Goal: Book appointment/travel/reservation

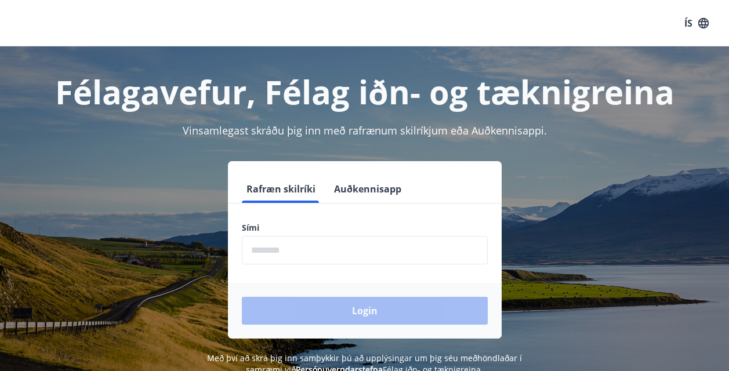
click at [330, 195] on button "Auðkennisapp" at bounding box center [367, 189] width 77 height 28
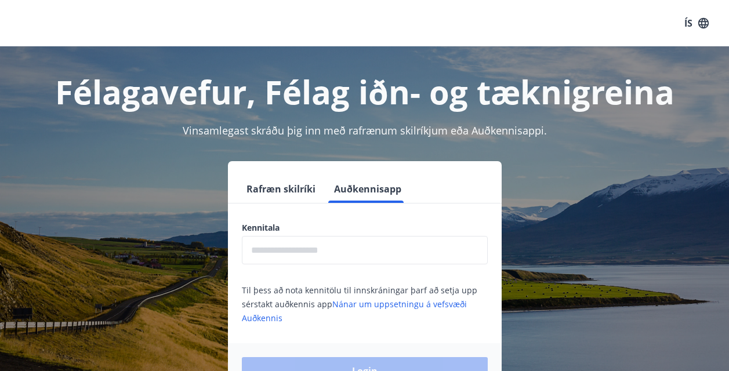
click at [324, 258] on input "text" at bounding box center [365, 250] width 246 height 28
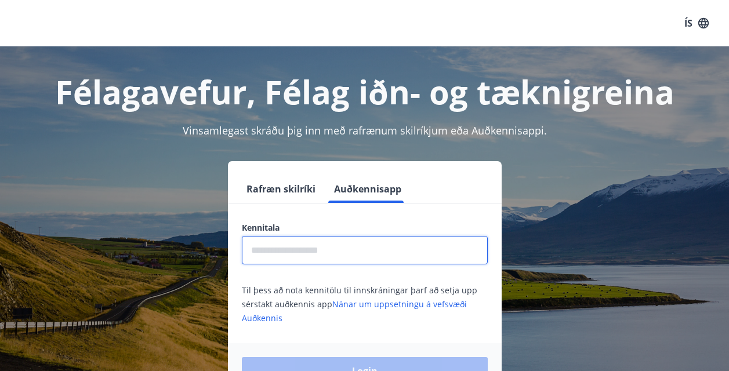
type input "**********"
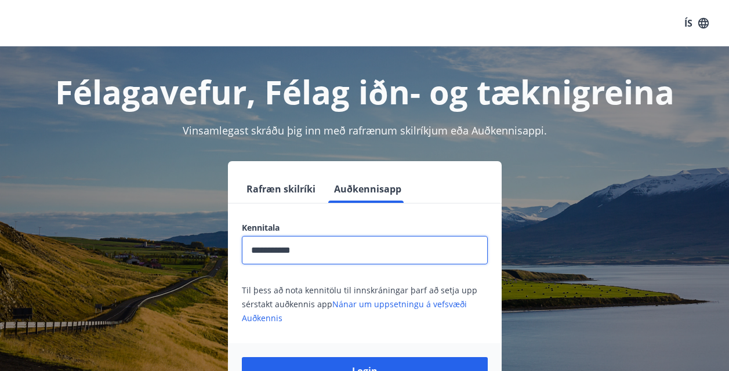
scroll to position [144, 0]
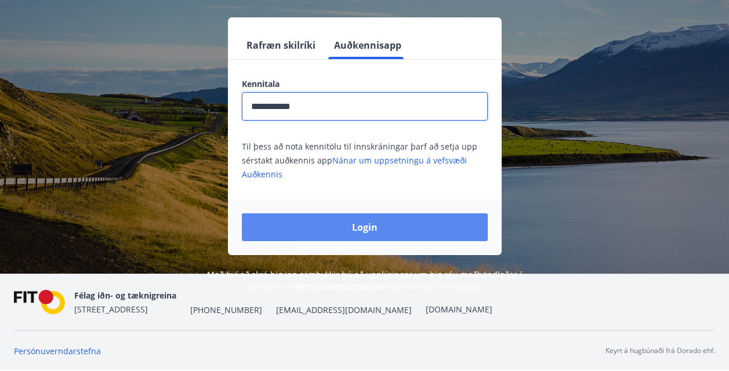
click at [327, 228] on button "Login" at bounding box center [365, 227] width 246 height 28
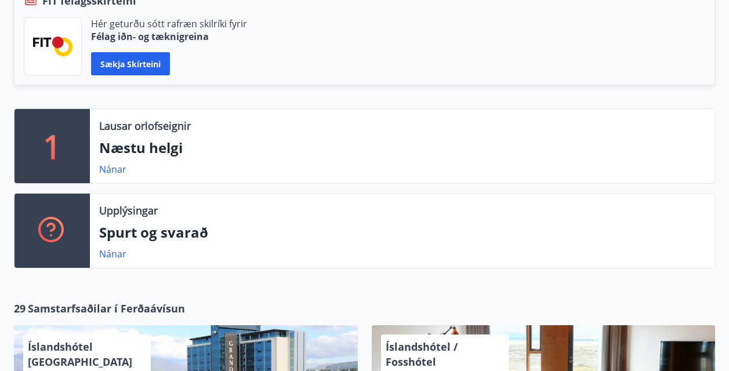
scroll to position [348, 0]
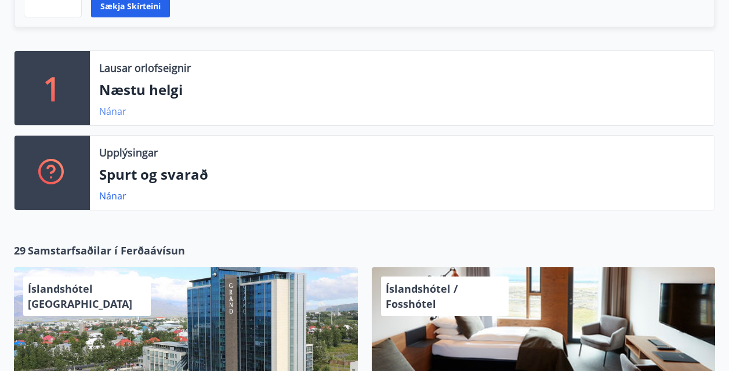
click at [118, 114] on link "Nánar" at bounding box center [112, 111] width 27 height 13
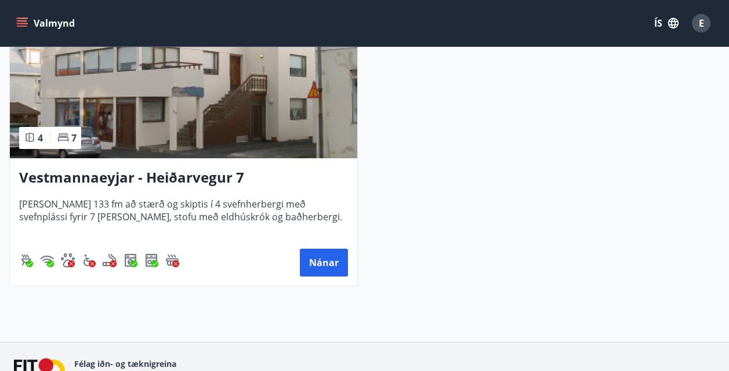
scroll to position [125, 0]
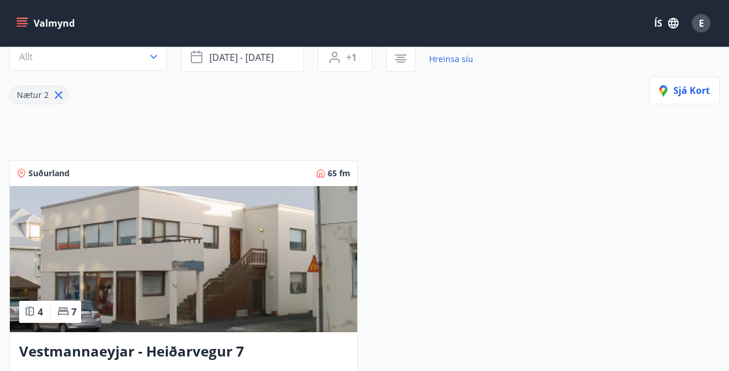
click at [56, 97] on icon at bounding box center [59, 96] width 8 height 8
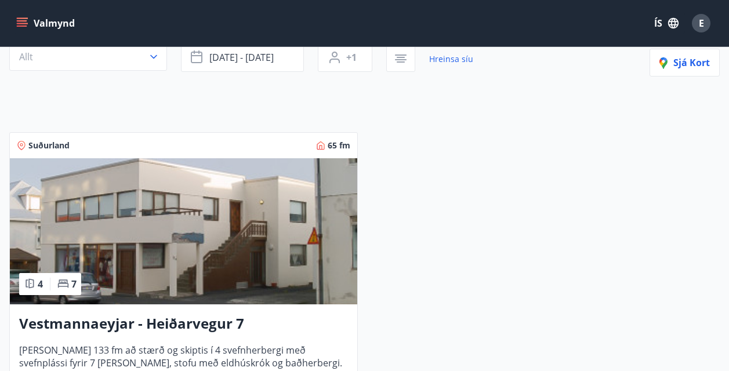
type input "*"
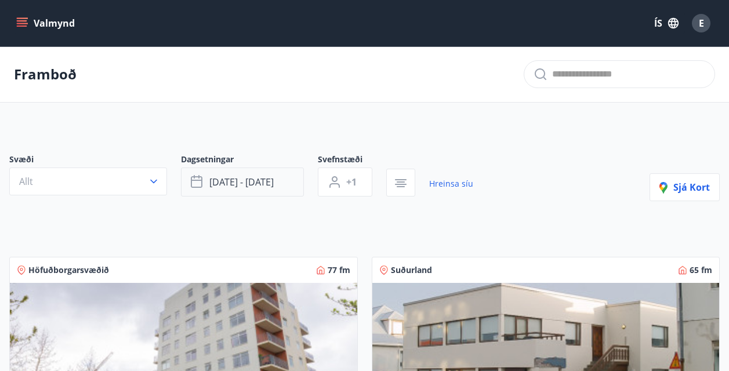
click at [279, 176] on button "[DATE] - [DATE]" at bounding box center [242, 181] width 123 height 29
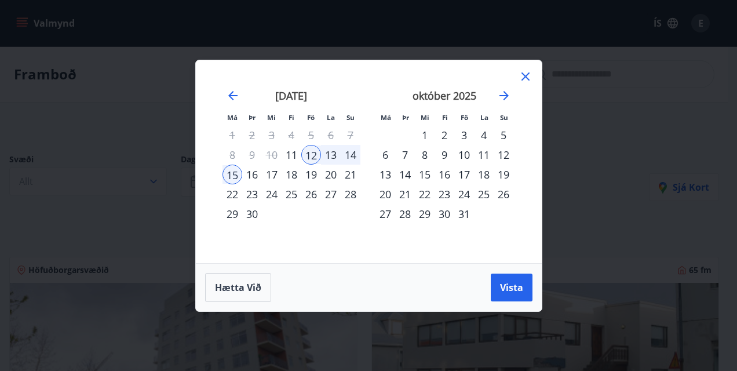
click at [520, 81] on icon at bounding box center [526, 77] width 14 height 14
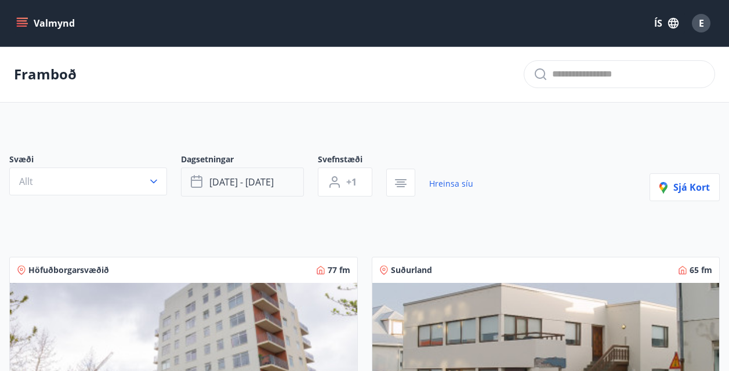
click at [283, 189] on button "[DATE] - [DATE]" at bounding box center [242, 181] width 123 height 29
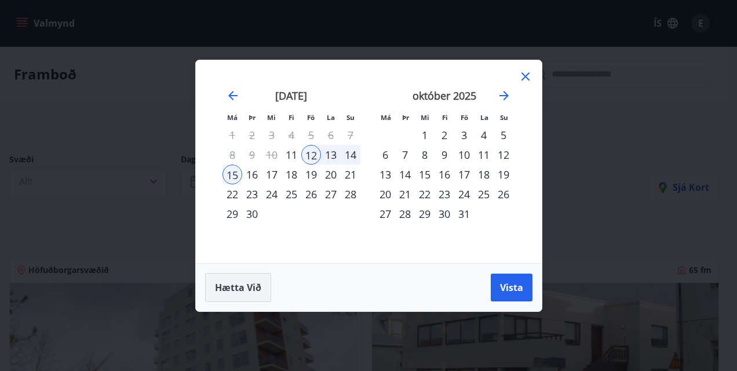
click at [239, 286] on span "Hætta við" at bounding box center [238, 287] width 46 height 13
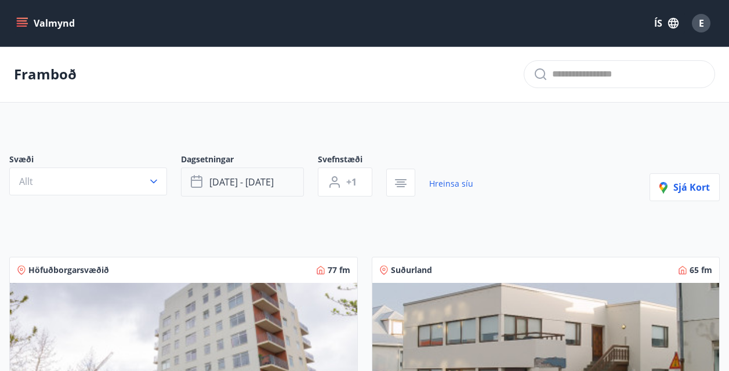
click at [254, 167] on span "Dagsetningar" at bounding box center [249, 161] width 137 height 14
click at [260, 179] on span "[DATE] - [DATE]" at bounding box center [241, 182] width 64 height 13
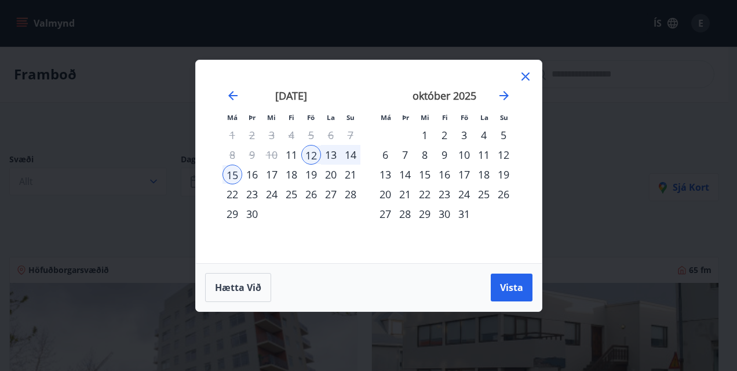
click at [307, 152] on div "12" at bounding box center [311, 155] width 20 height 20
click at [502, 100] on icon "Move forward to switch to the next month." at bounding box center [504, 96] width 14 height 14
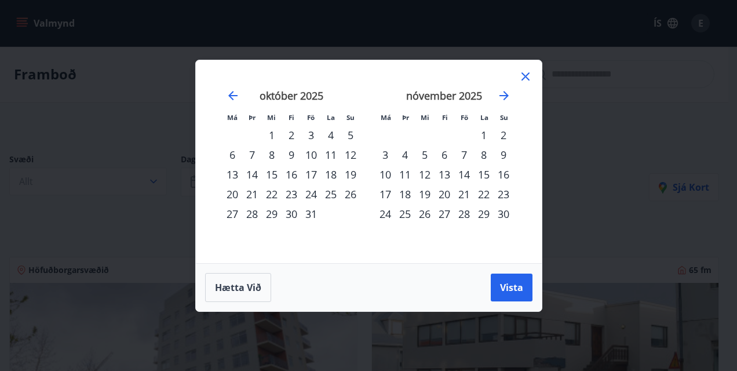
click at [427, 177] on div "12" at bounding box center [425, 175] width 20 height 20
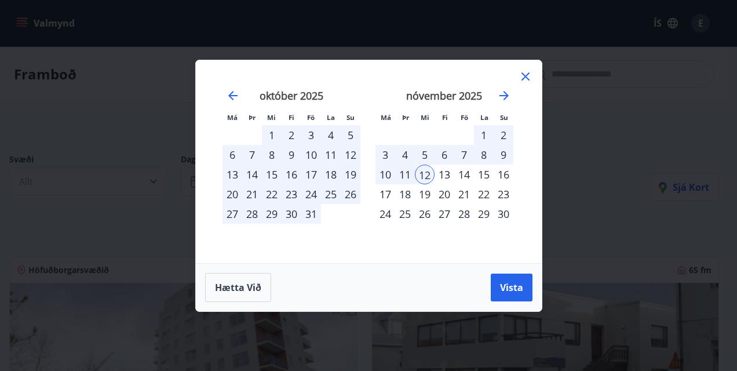
click at [421, 170] on div "12" at bounding box center [425, 175] width 20 height 20
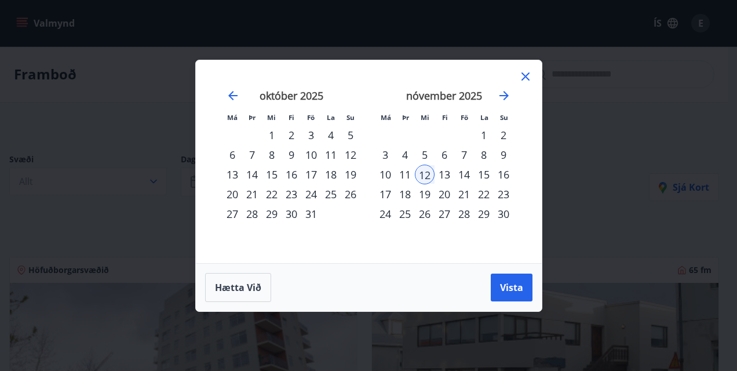
click at [407, 192] on div "18" at bounding box center [405, 194] width 20 height 20
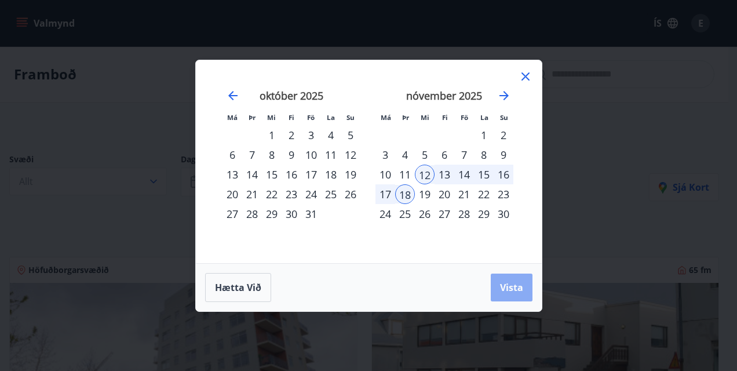
click at [511, 289] on span "Vista" at bounding box center [511, 287] width 23 height 13
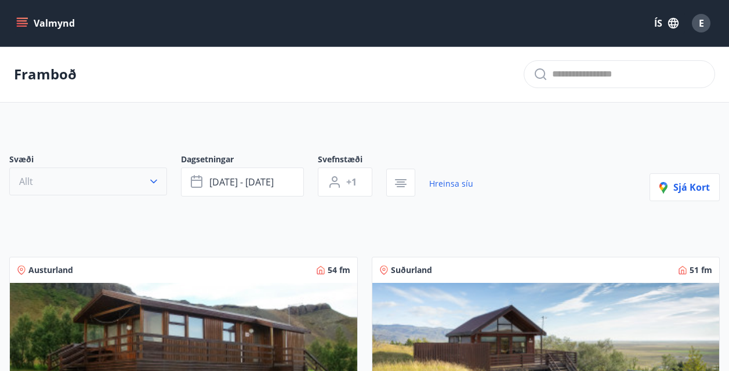
click at [140, 172] on button "Allt" at bounding box center [88, 181] width 158 height 28
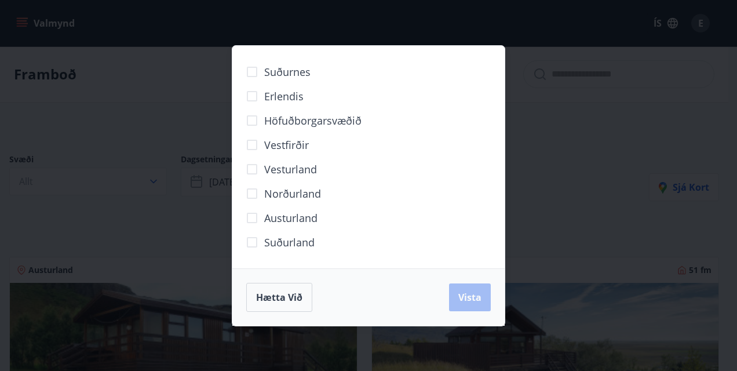
click at [265, 92] on span "Erlendis" at bounding box center [283, 96] width 39 height 15
click at [462, 296] on span "Vista" at bounding box center [469, 297] width 23 height 13
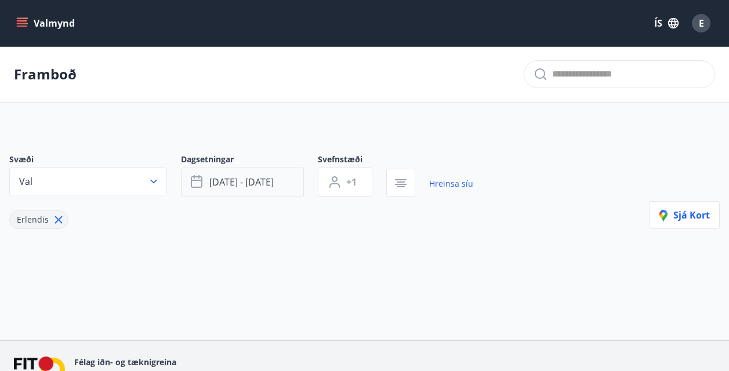
click at [266, 187] on span "[DATE] - [DATE]" at bounding box center [241, 182] width 64 height 13
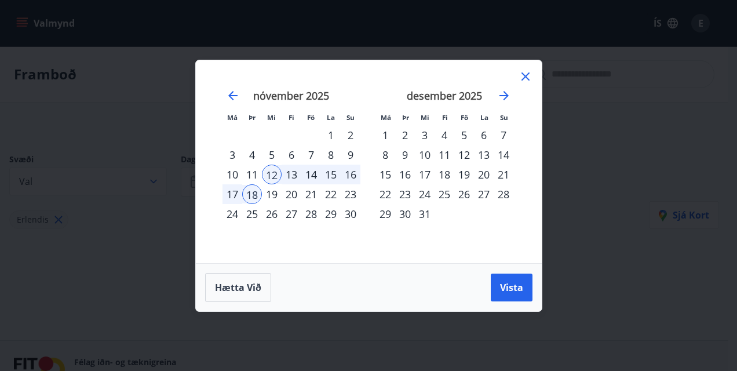
click at [292, 170] on div "13" at bounding box center [292, 175] width 20 height 20
click at [307, 177] on div "14" at bounding box center [311, 175] width 20 height 20
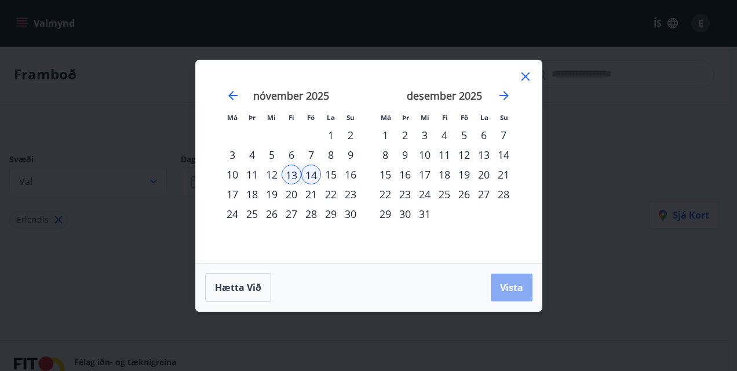
click at [508, 281] on span "Vista" at bounding box center [511, 287] width 23 height 13
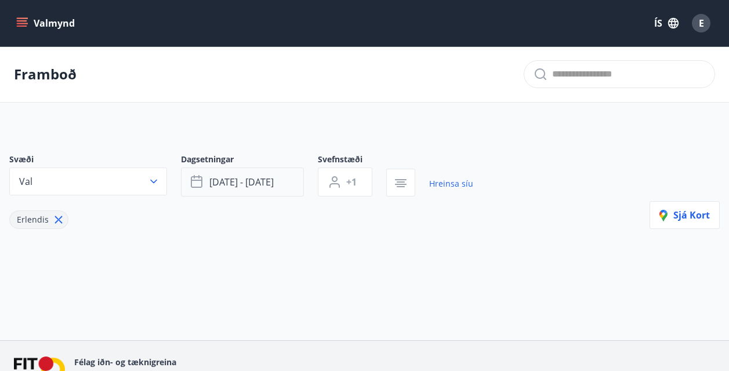
click at [279, 186] on button "[DATE] - [DATE]" at bounding box center [242, 181] width 123 height 29
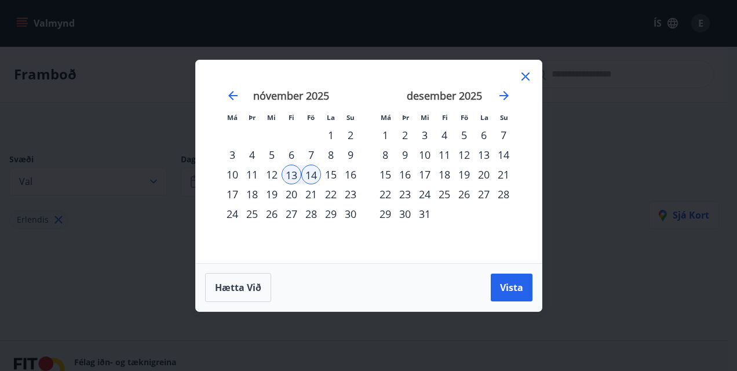
click at [303, 181] on div "14" at bounding box center [311, 175] width 20 height 20
click at [308, 179] on div "14" at bounding box center [311, 175] width 20 height 20
click at [224, 97] on div "nóvember 2025" at bounding box center [292, 99] width 138 height 51
click at [230, 97] on icon "Move backward to switch to the previous month." at bounding box center [232, 95] width 9 height 9
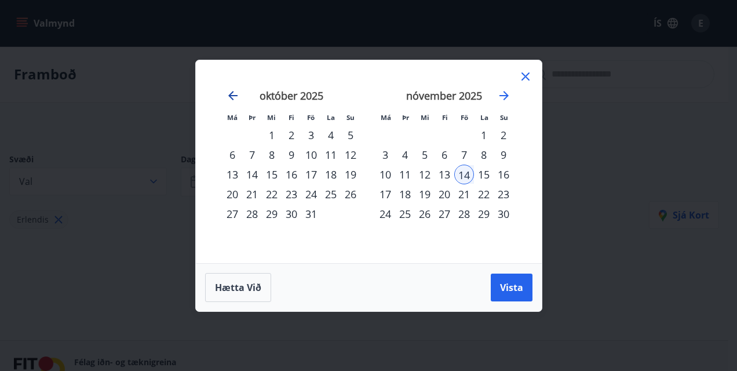
click at [230, 97] on icon "Move backward to switch to the previous month." at bounding box center [232, 95] width 9 height 9
drag, startPoint x: 230, startPoint y: 256, endPoint x: 234, endPoint y: 271, distance: 14.9
click at [231, 262] on div "Má Þr Mi Fi Fö La Su Má Þr Mi Fi Fö La Su [DATE] 1 2 3 4 5 6 7 8 9 10 11 12 13 …" at bounding box center [369, 161] width 346 height 203
click at [239, 304] on div "Hætta við Vista" at bounding box center [369, 287] width 346 height 48
click at [243, 291] on span "Hætta við" at bounding box center [238, 287] width 46 height 13
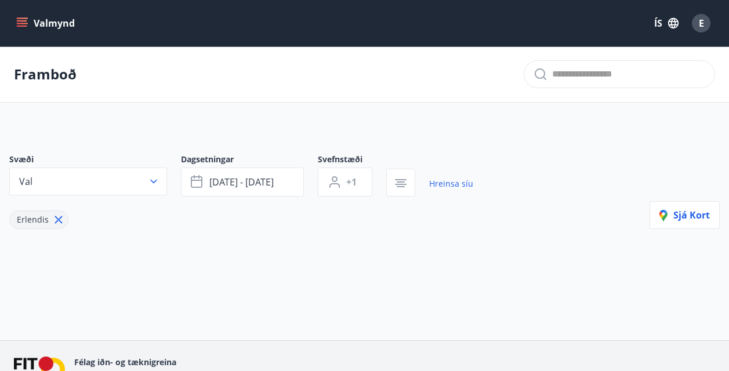
click at [51, 27] on button "Valmynd" at bounding box center [46, 23] width 65 height 21
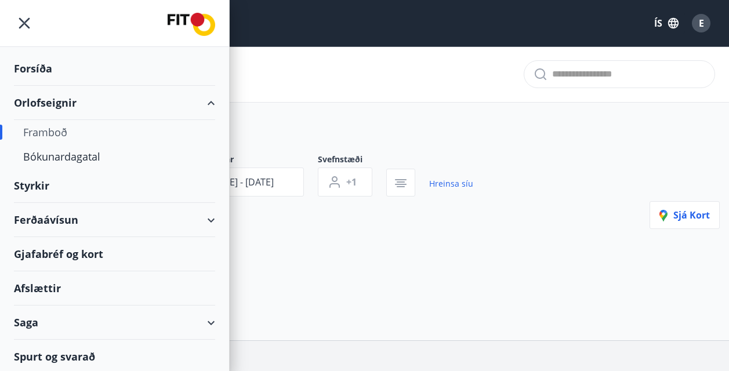
click at [47, 106] on div "Orlofseignir" at bounding box center [114, 103] width 201 height 34
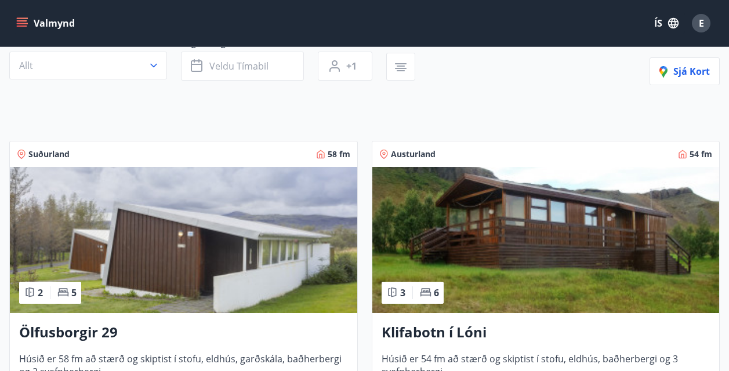
scroll to position [58, 0]
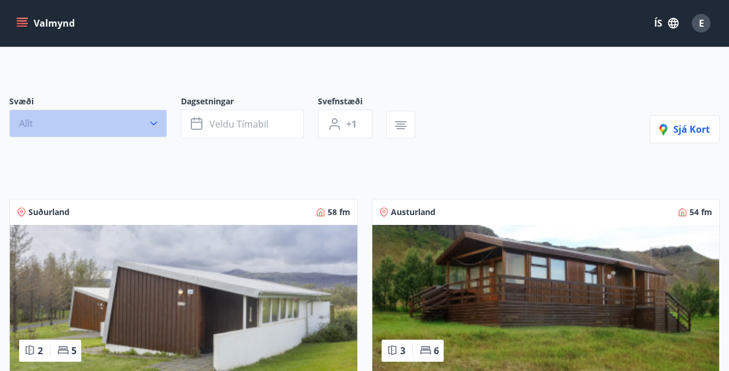
click at [118, 118] on button "Allt" at bounding box center [88, 124] width 158 height 28
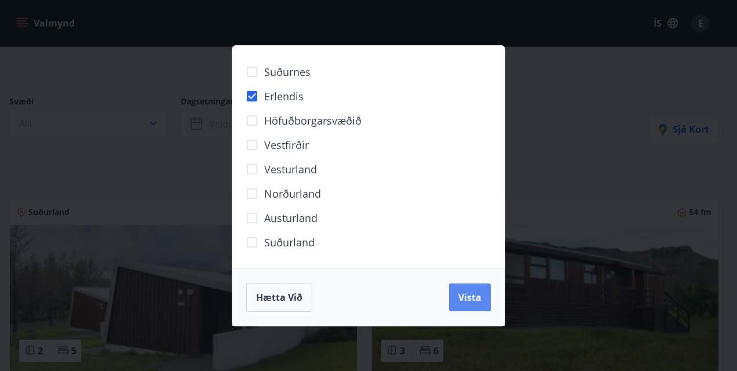
click at [469, 297] on span "Vista" at bounding box center [469, 297] width 23 height 13
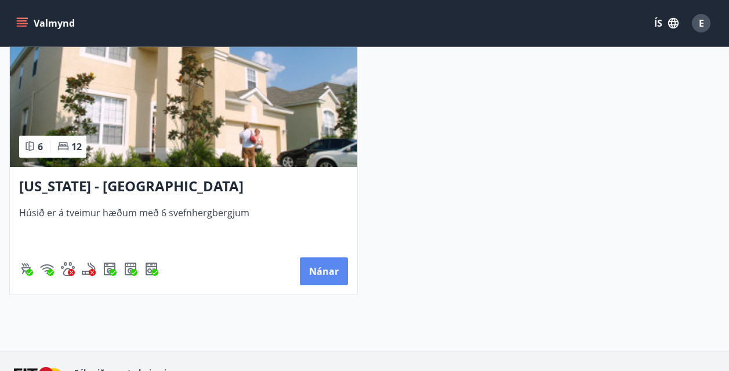
click at [302, 282] on button "Nánar" at bounding box center [324, 271] width 48 height 28
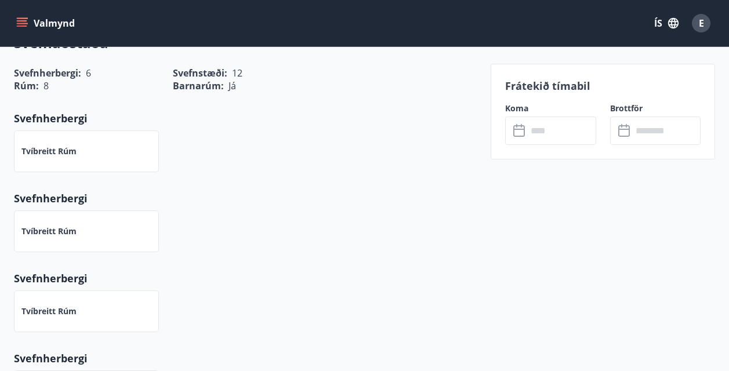
scroll to position [580, 0]
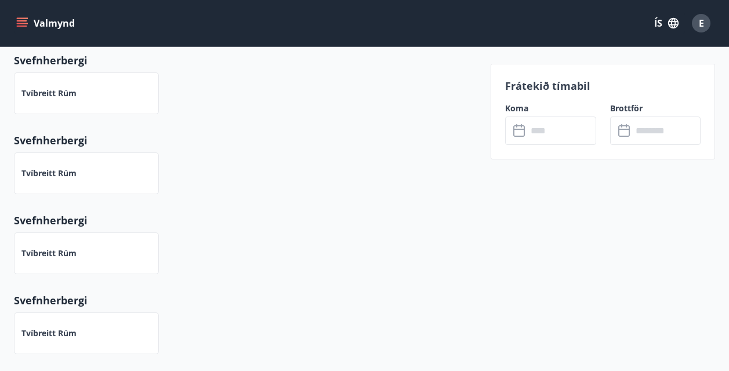
click at [535, 143] on input "text" at bounding box center [561, 130] width 69 height 28
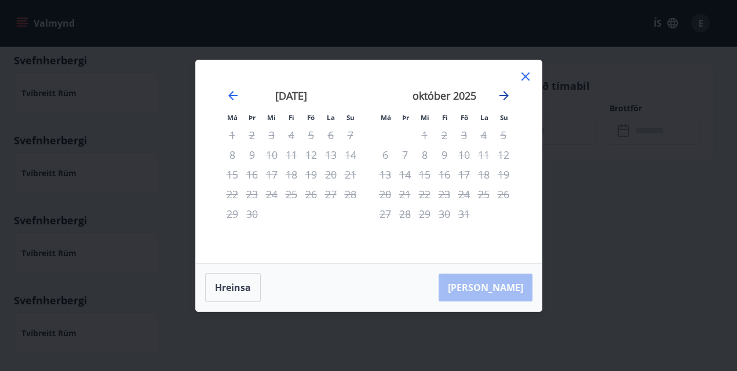
click at [502, 95] on icon "Move forward to switch to the next month." at bounding box center [504, 95] width 9 height 9
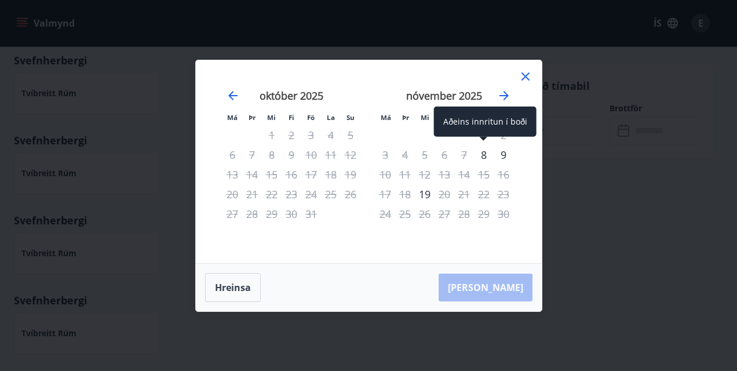
click at [486, 151] on div "8" at bounding box center [484, 155] width 20 height 20
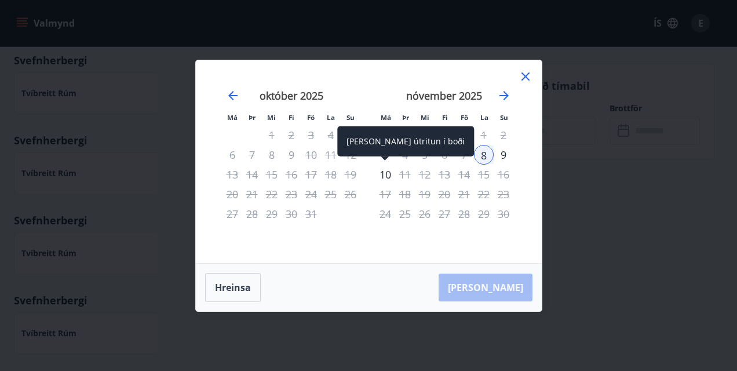
click at [387, 177] on div "10" at bounding box center [386, 175] width 20 height 20
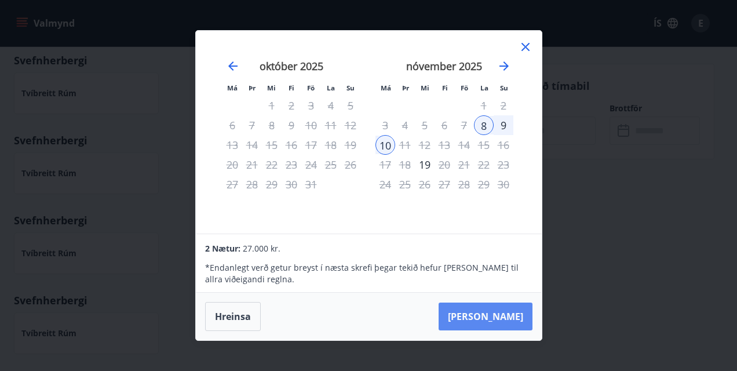
click at [490, 327] on button "[PERSON_NAME]" at bounding box center [486, 317] width 94 height 28
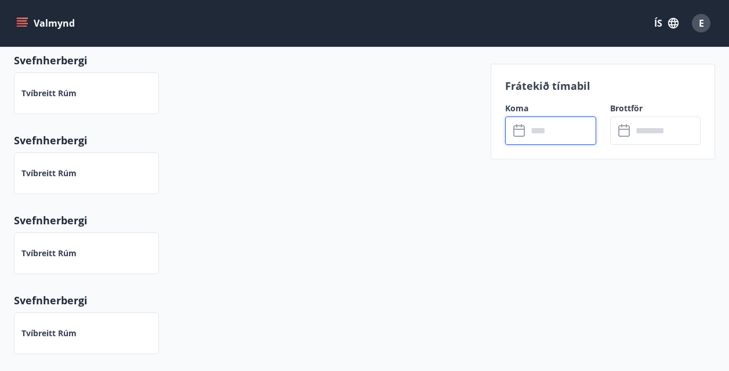
type input "******"
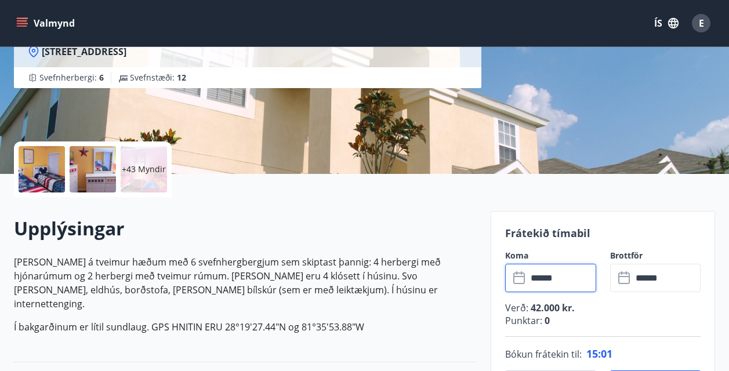
scroll to position [406, 0]
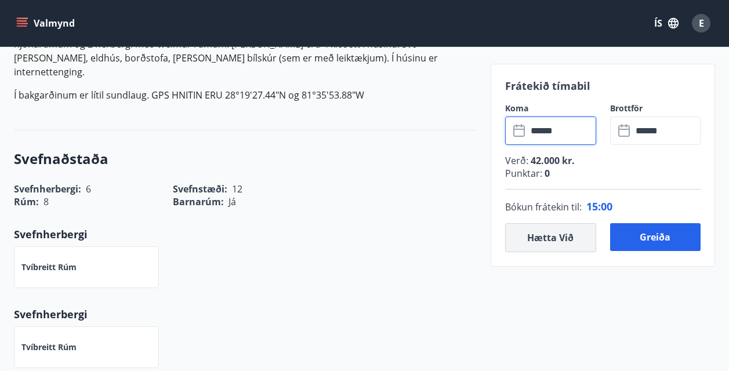
click at [556, 228] on button "Hætta við" at bounding box center [550, 237] width 91 height 29
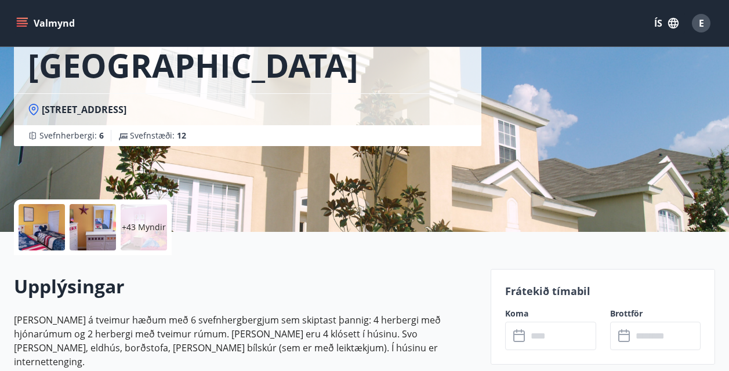
scroll to position [0, 0]
